Goal: Information Seeking & Learning: Learn about a topic

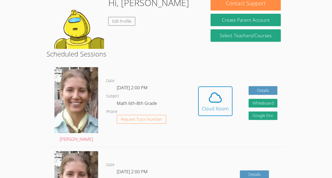
scroll to position [90, 0]
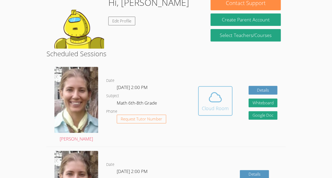
click at [210, 99] on icon at bounding box center [215, 97] width 15 height 15
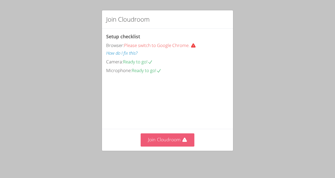
click at [176, 138] on button "Join Cloudroom" at bounding box center [168, 139] width 54 height 13
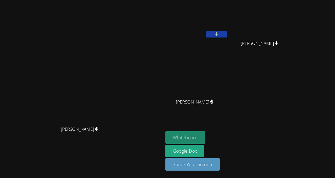
click at [205, 133] on button "Whiteboard" at bounding box center [186, 137] width 40 height 12
click at [219, 35] on icon at bounding box center [216, 34] width 3 height 4
click at [293, 27] on video at bounding box center [262, 19] width 63 height 35
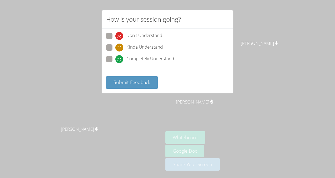
click at [124, 44] on div "Kinda Understand" at bounding box center [139, 48] width 47 height 8
click at [120, 44] on input "Kinda Understand" at bounding box center [118, 46] width 4 height 4
radio input "true"
click at [123, 85] on button "Submit Feedback" at bounding box center [132, 82] width 52 height 12
